Goal: Transaction & Acquisition: Purchase product/service

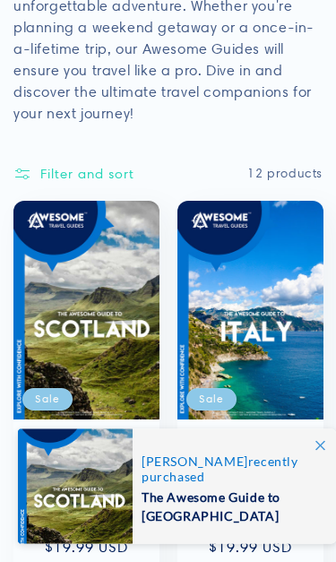
scroll to position [290, 0]
click at [319, 438] on icon at bounding box center [320, 446] width 10 height 10
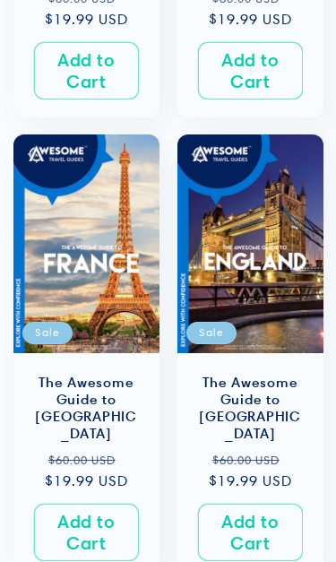
scroll to position [817, 0]
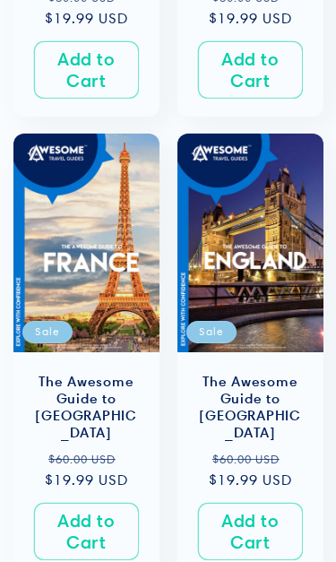
click at [270, 438] on button "Add to Cart Sold out" at bounding box center [250, 532] width 105 height 57
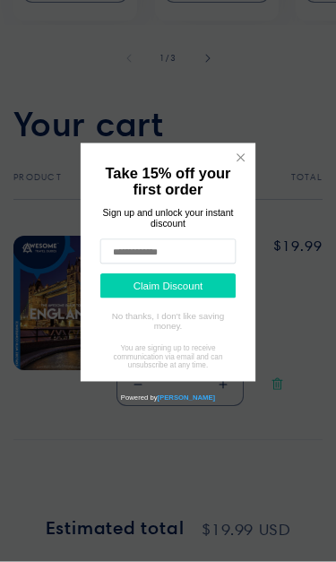
scroll to position [465, 0]
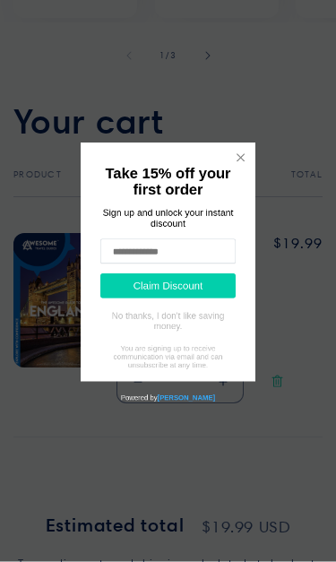
click at [305, 58] on icon "Close widget" at bounding box center [300, 59] width 18 height 18
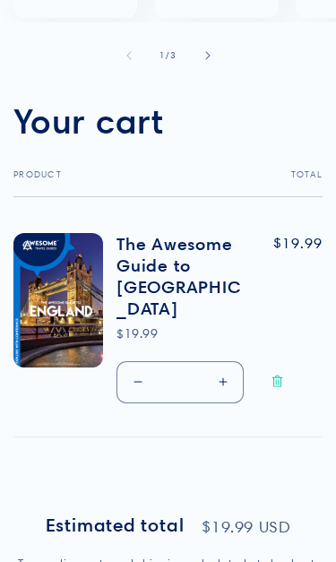
scroll to position [466, 0]
click at [124, 258] on link "The Awesome Guide to [GEOGRAPHIC_DATA]" at bounding box center [183, 276] width 133 height 86
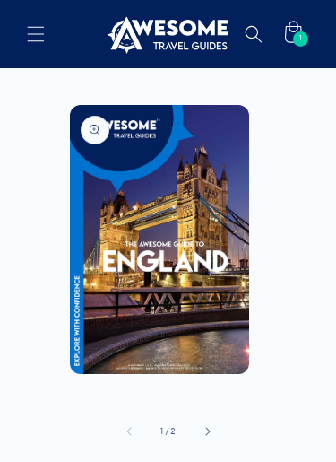
click at [213, 437] on button "Slide right" at bounding box center [207, 430] width 39 height 39
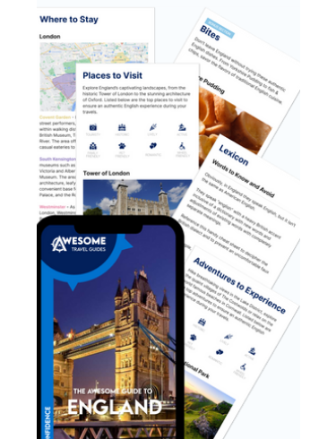
scroll to position [0, 291]
